Goal: Information Seeking & Learning: Learn about a topic

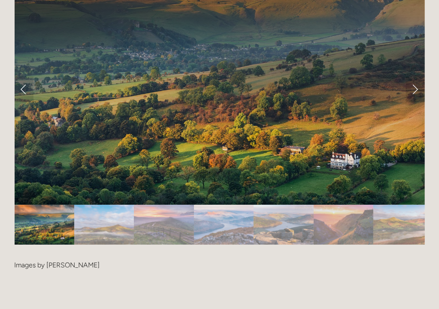
scroll to position [1761, 0]
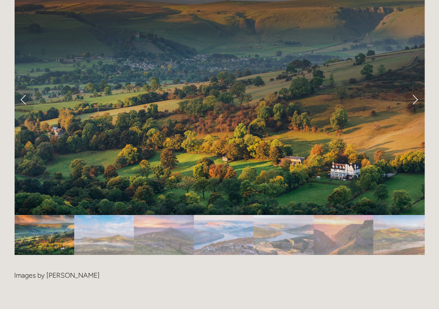
click at [117, 215] on img "Slide 2" at bounding box center [104, 235] width 60 height 40
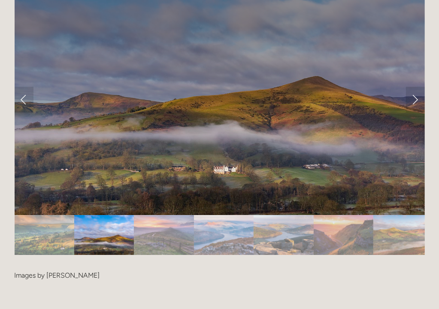
click at [155, 215] on img "Slide 3" at bounding box center [164, 235] width 60 height 40
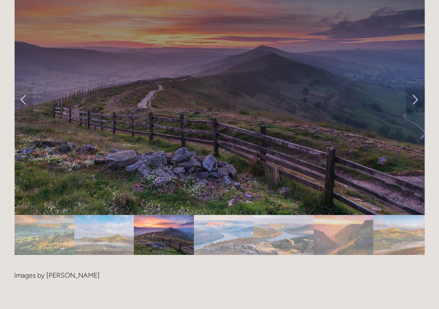
click at [419, 87] on link "Next Slide" at bounding box center [415, 100] width 19 height 26
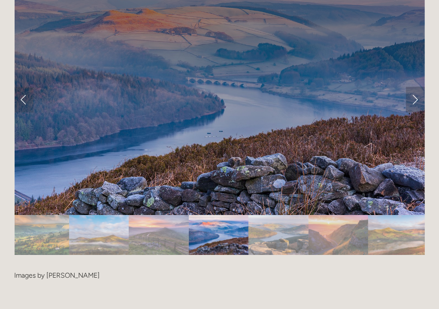
click at [419, 87] on link "Next Slide" at bounding box center [415, 100] width 19 height 26
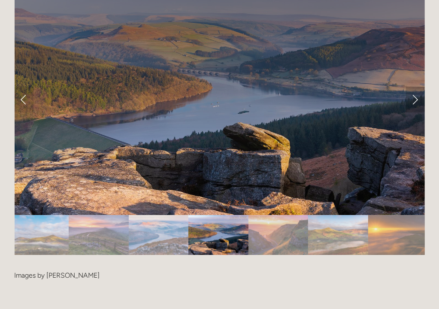
click at [419, 87] on link "Next Slide" at bounding box center [415, 100] width 19 height 26
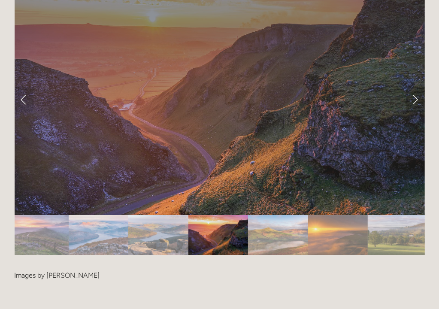
click at [419, 87] on link "Next Slide" at bounding box center [415, 100] width 19 height 26
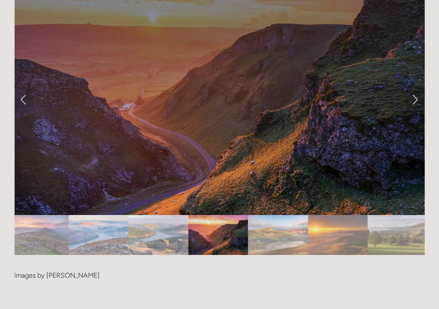
click at [418, 87] on link "Next Slide" at bounding box center [415, 100] width 19 height 26
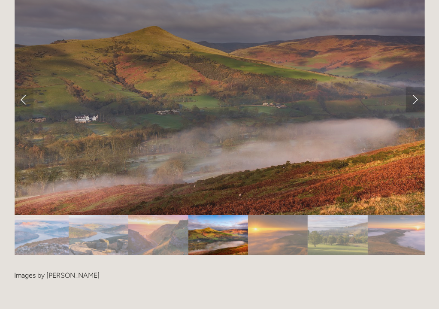
click at [418, 87] on link "Next Slide" at bounding box center [415, 100] width 19 height 26
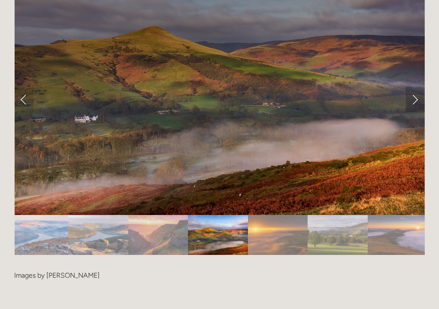
click at [418, 87] on link "Next Slide" at bounding box center [415, 100] width 19 height 26
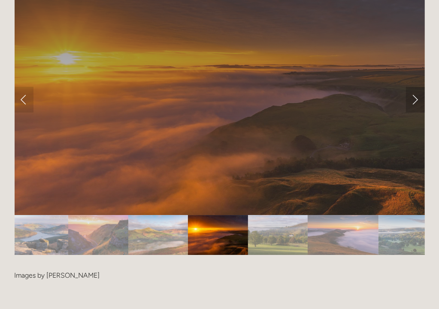
click at [418, 87] on link "Next Slide" at bounding box center [415, 100] width 19 height 26
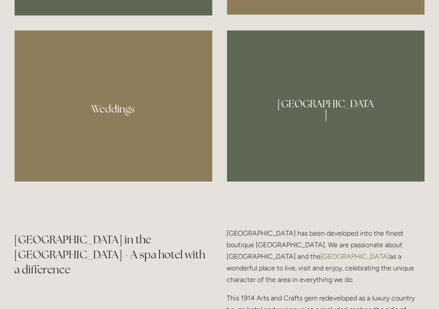
scroll to position [859, 0]
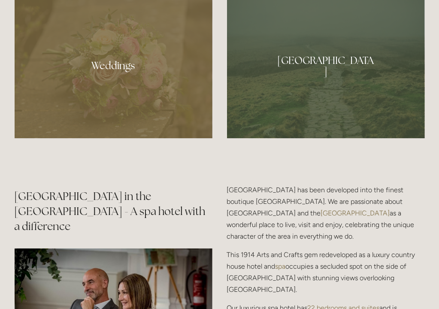
click at [315, 65] on div at bounding box center [326, 63] width 198 height 152
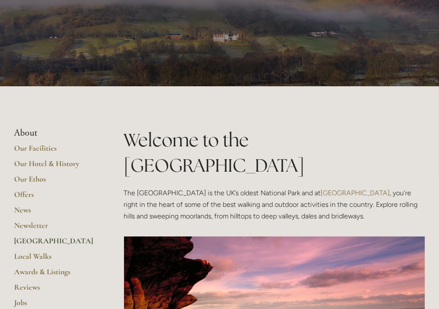
scroll to position [43, 0]
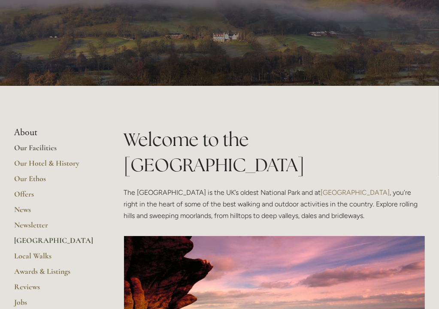
click at [31, 147] on link "Our Facilities" at bounding box center [56, 150] width 82 height 15
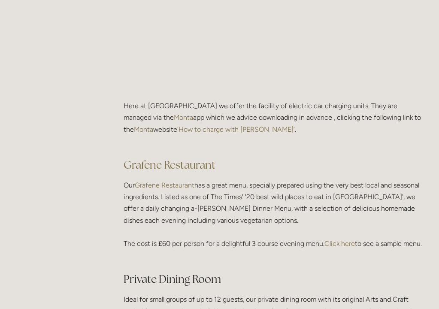
scroll to position [1159, 0]
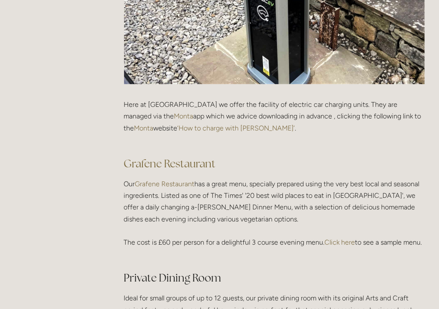
click at [167, 183] on link "Grafene Restaurant" at bounding box center [165, 184] width 60 height 8
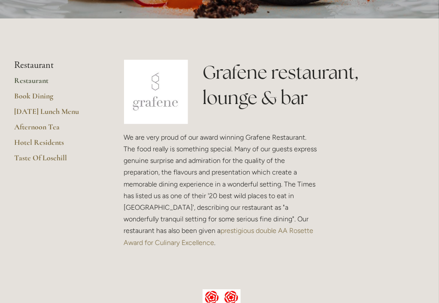
scroll to position [172, 0]
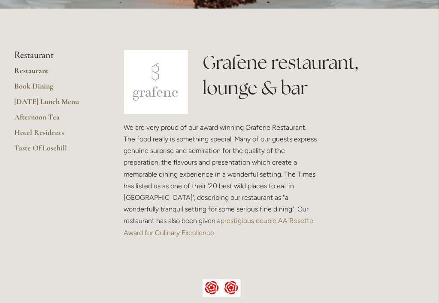
click at [32, 71] on link "Restaurant" at bounding box center [56, 73] width 82 height 15
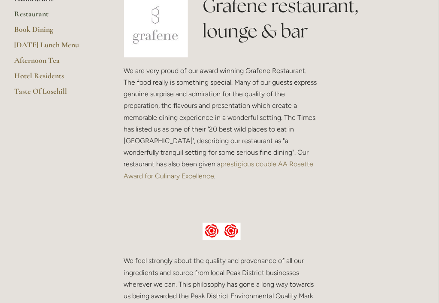
scroll to position [172, 0]
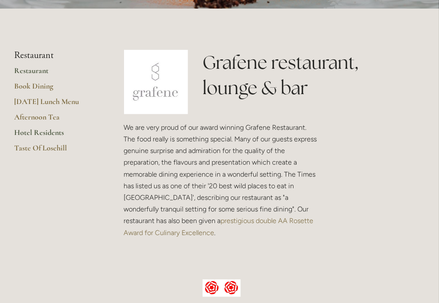
click at [43, 134] on link "Hotel Residents" at bounding box center [56, 135] width 82 height 15
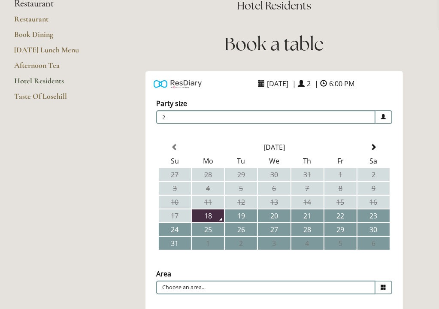
scroll to position [43, 0]
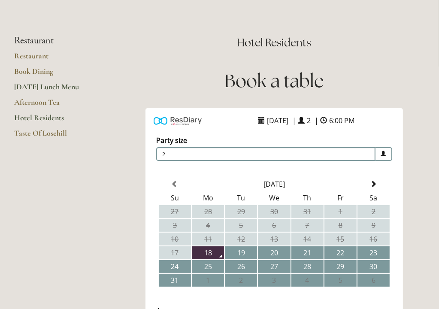
click at [46, 88] on link "[DATE] Lunch Menu" at bounding box center [56, 89] width 82 height 15
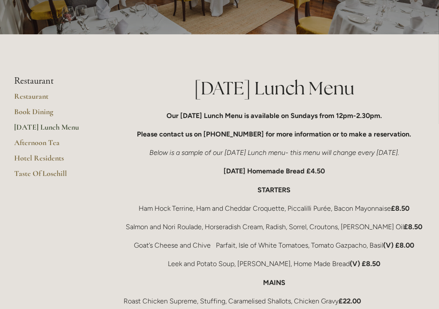
scroll to position [86, 0]
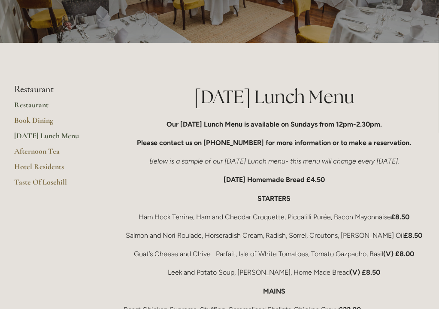
click at [37, 105] on link "Restaurant" at bounding box center [56, 107] width 82 height 15
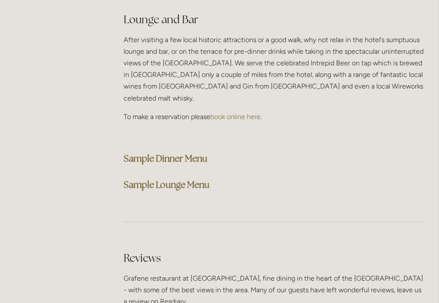
scroll to position [2190, 0]
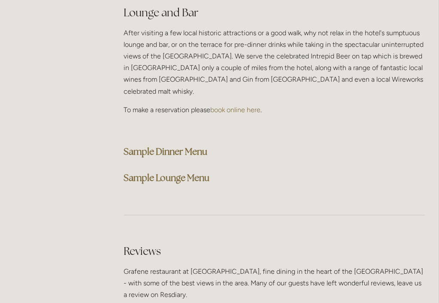
click at [160, 146] on strong "Sample Dinner Menu" at bounding box center [166, 152] width 84 height 12
click at [356, 89] on div "Lounge and Bar After visiting a few local historic attractions or a good walk, …" at bounding box center [274, 95] width 301 height 181
